Goal: Transaction & Acquisition: Purchase product/service

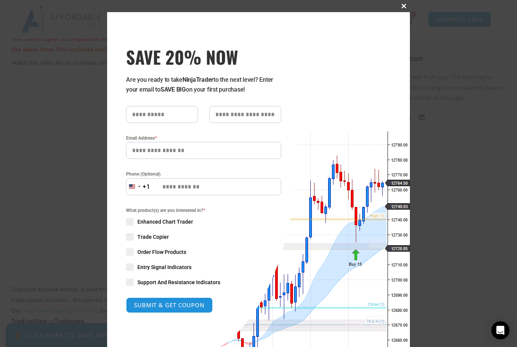
click at [405, 8] on span at bounding box center [404, 6] width 12 height 5
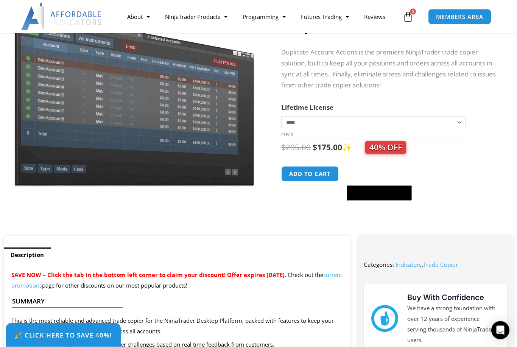
scroll to position [87, 0]
click at [452, 120] on select "**********" at bounding box center [373, 122] width 184 height 12
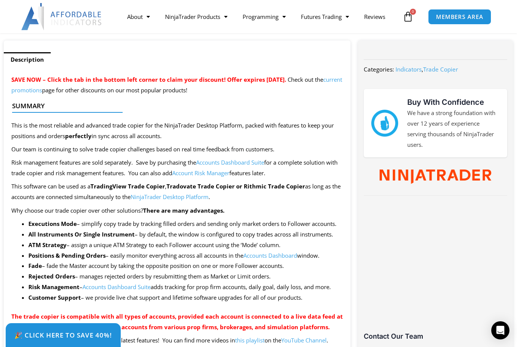
scroll to position [0, 0]
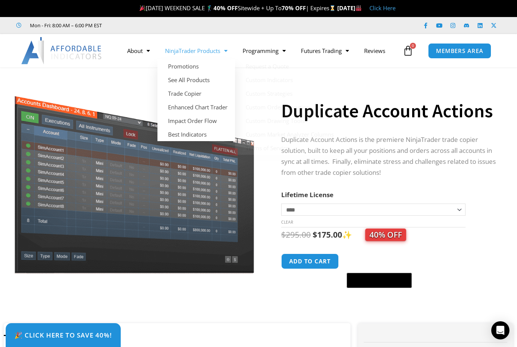
click at [221, 50] on link "NinjaTrader Products" at bounding box center [196, 50] width 78 height 17
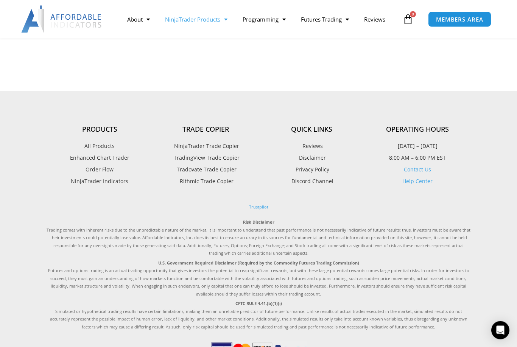
scroll to position [944, 0]
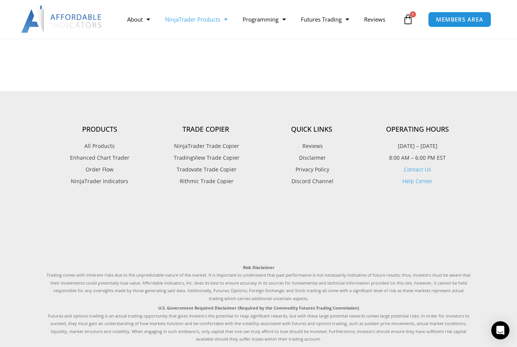
click at [232, 158] on span "TradingView Trade Copier" at bounding box center [206, 158] width 68 height 10
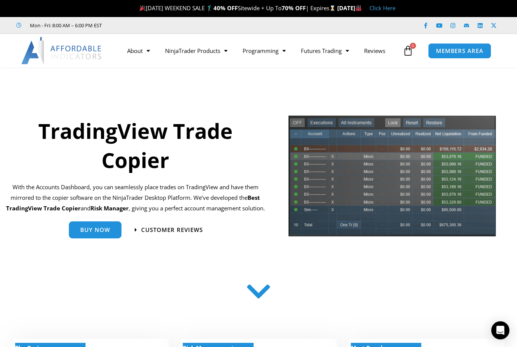
click at [396, 11] on link "Click Here" at bounding box center [382, 8] width 26 height 8
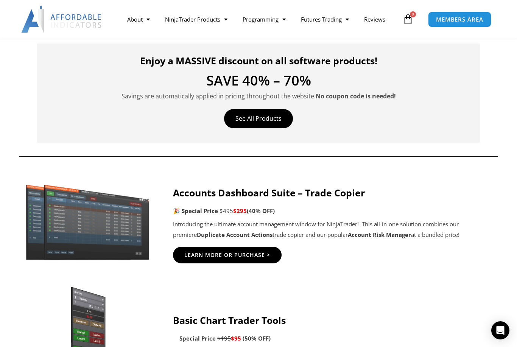
scroll to position [269, 0]
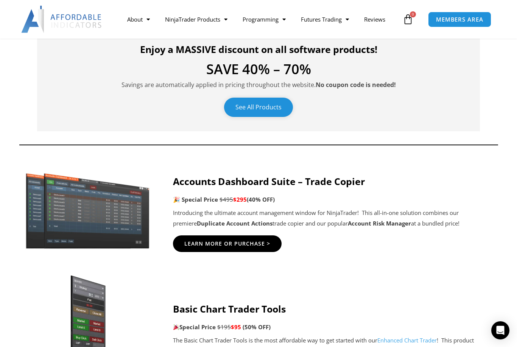
click at [256, 99] on link "See All Products" at bounding box center [258, 107] width 69 height 19
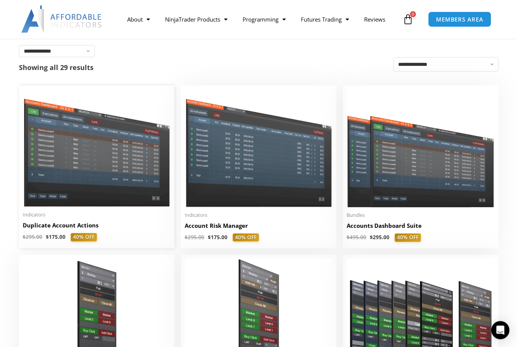
scroll to position [134, 0]
click at [109, 142] on img at bounding box center [97, 148] width 148 height 118
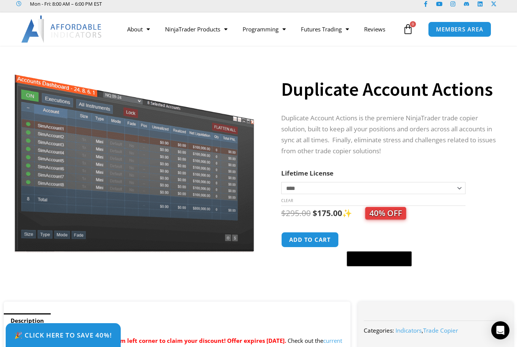
scroll to position [21, 0]
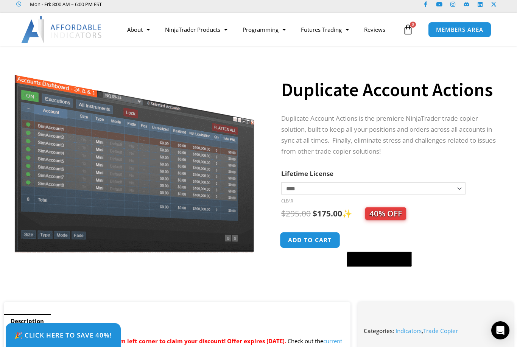
click at [307, 240] on button "Add to cart" at bounding box center [310, 240] width 61 height 16
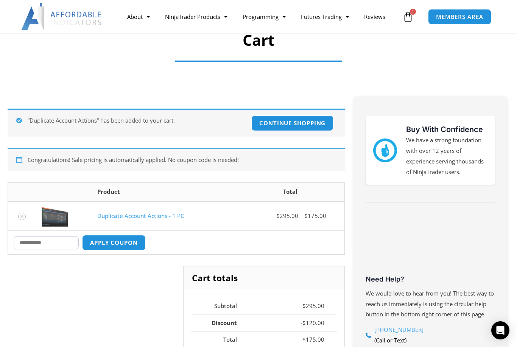
scroll to position [69, 0]
click at [22, 215] on icon "Remove Duplicate Account Actions - 1 PC from cart" at bounding box center [21, 216] width 5 height 5
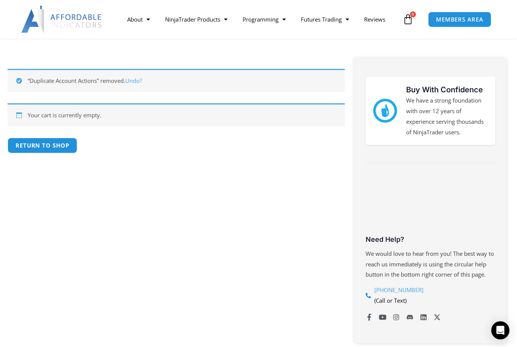
scroll to position [140, 0]
